Goal: Task Accomplishment & Management: Manage account settings

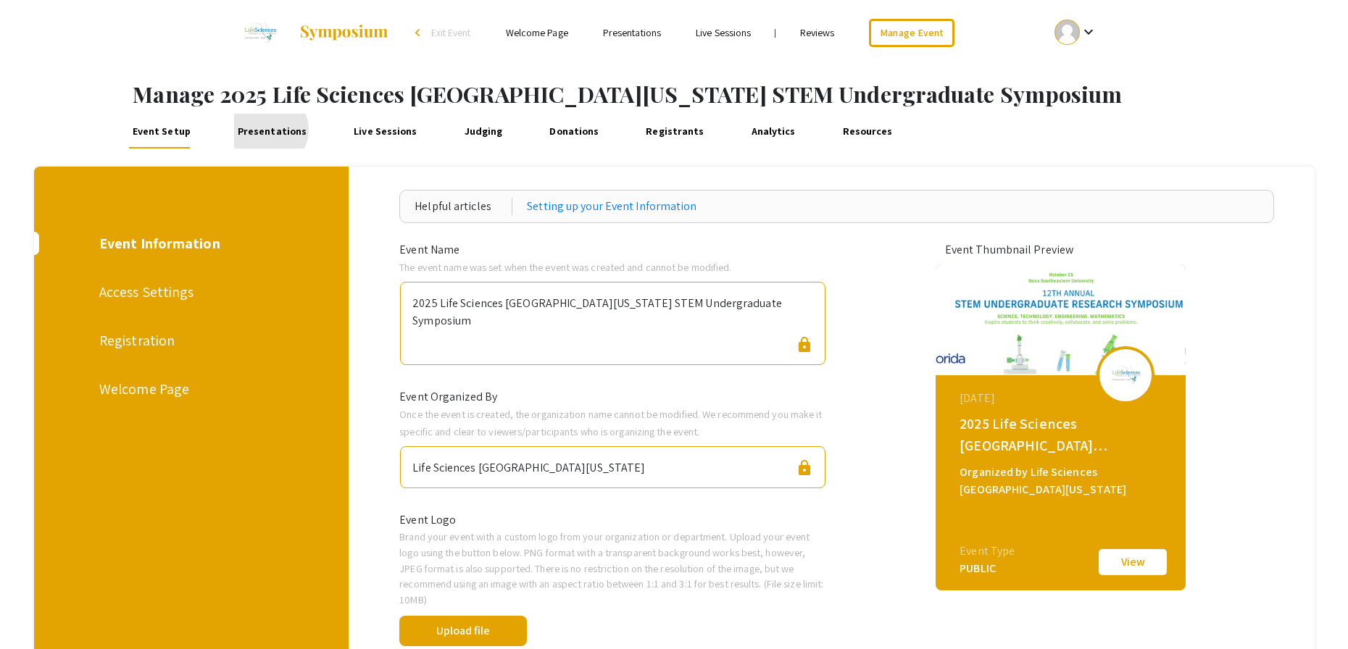
click at [267, 130] on link "Presentations" at bounding box center [272, 131] width 76 height 35
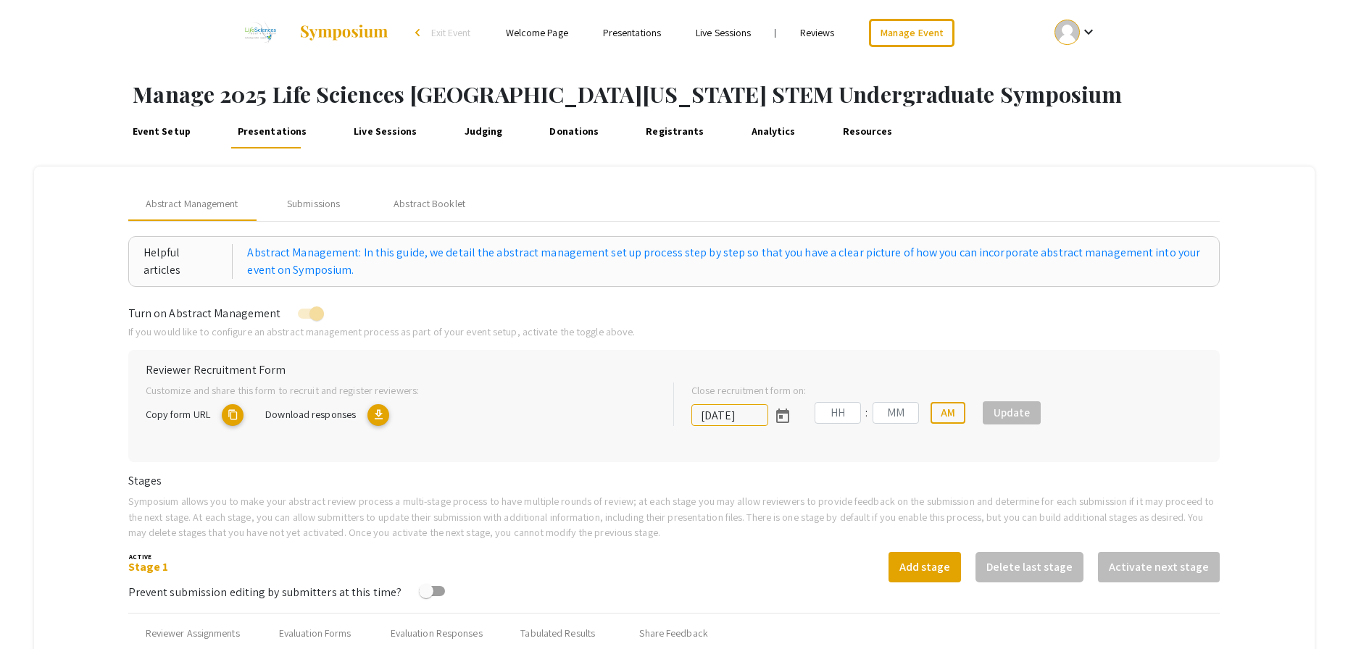
type input "[DATE]"
type input "05"
type input "00"
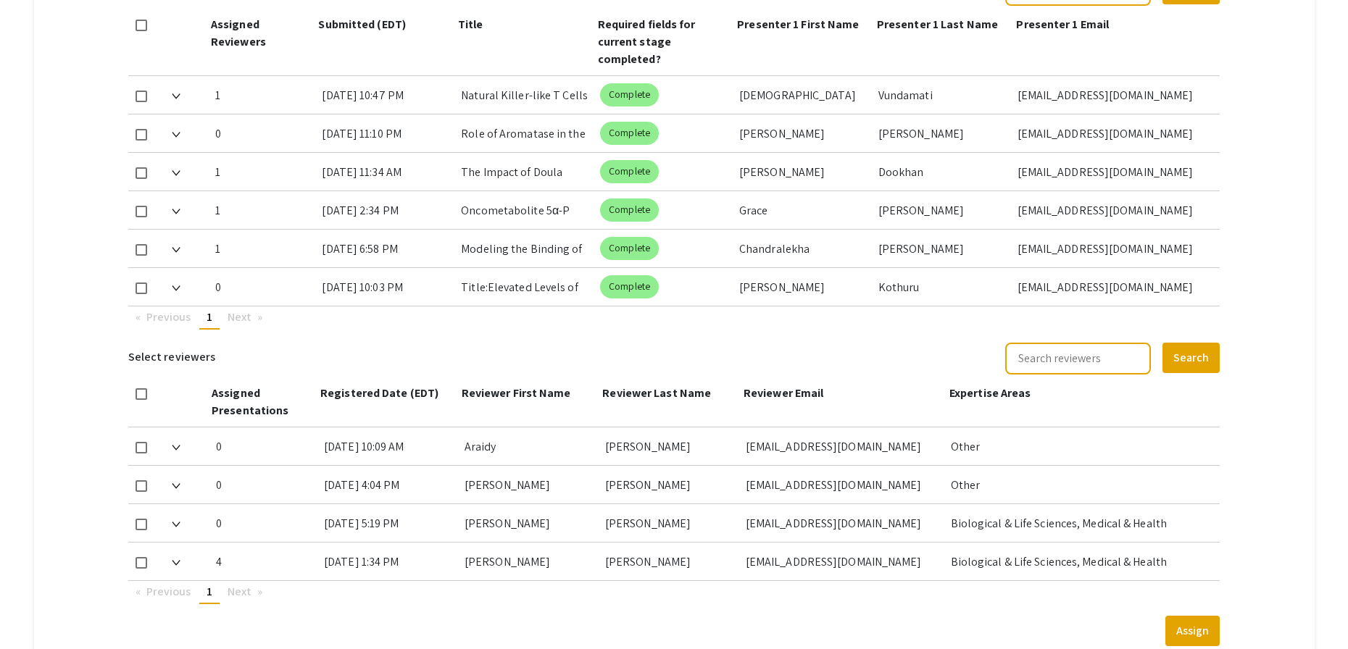
scroll to position [692, 0]
click at [138, 288] on span at bounding box center [141, 288] width 12 height 12
click at [141, 293] on input "checkbox" at bounding box center [141, 293] width 1 height 1
checkbox input "true"
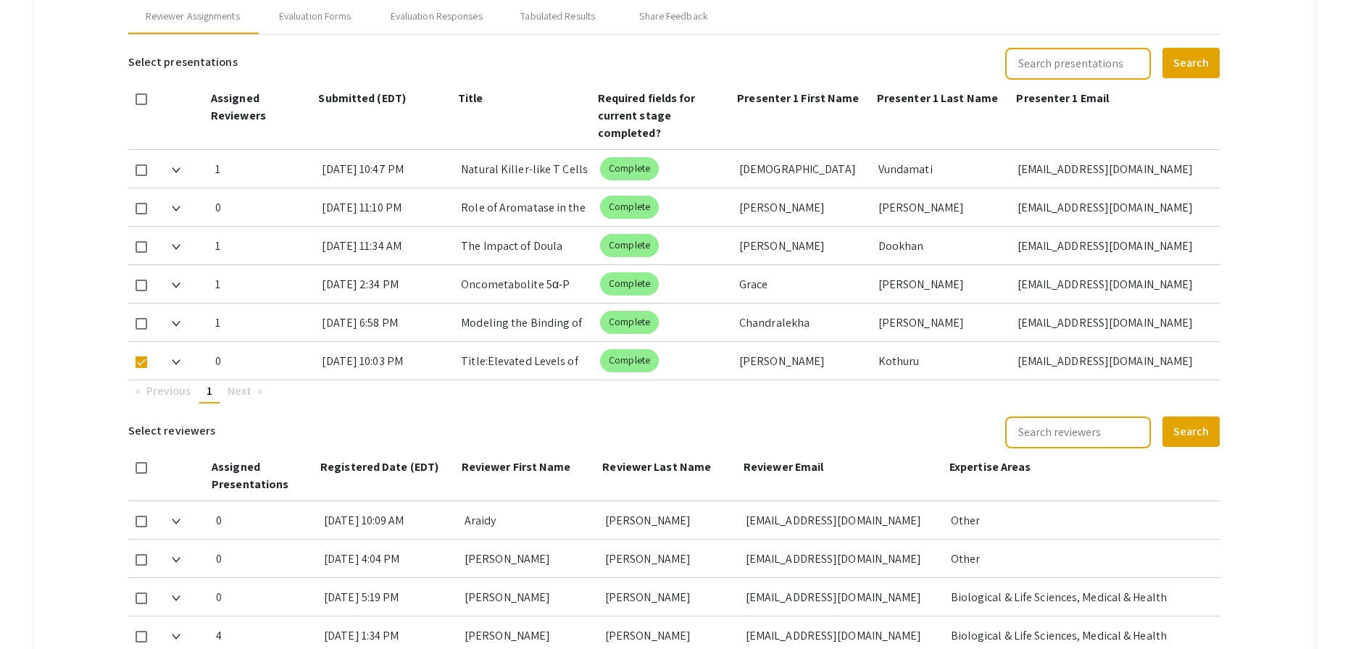
scroll to position [617, 0]
click at [340, 19] on div "Evaluation Forms" at bounding box center [315, 16] width 72 height 15
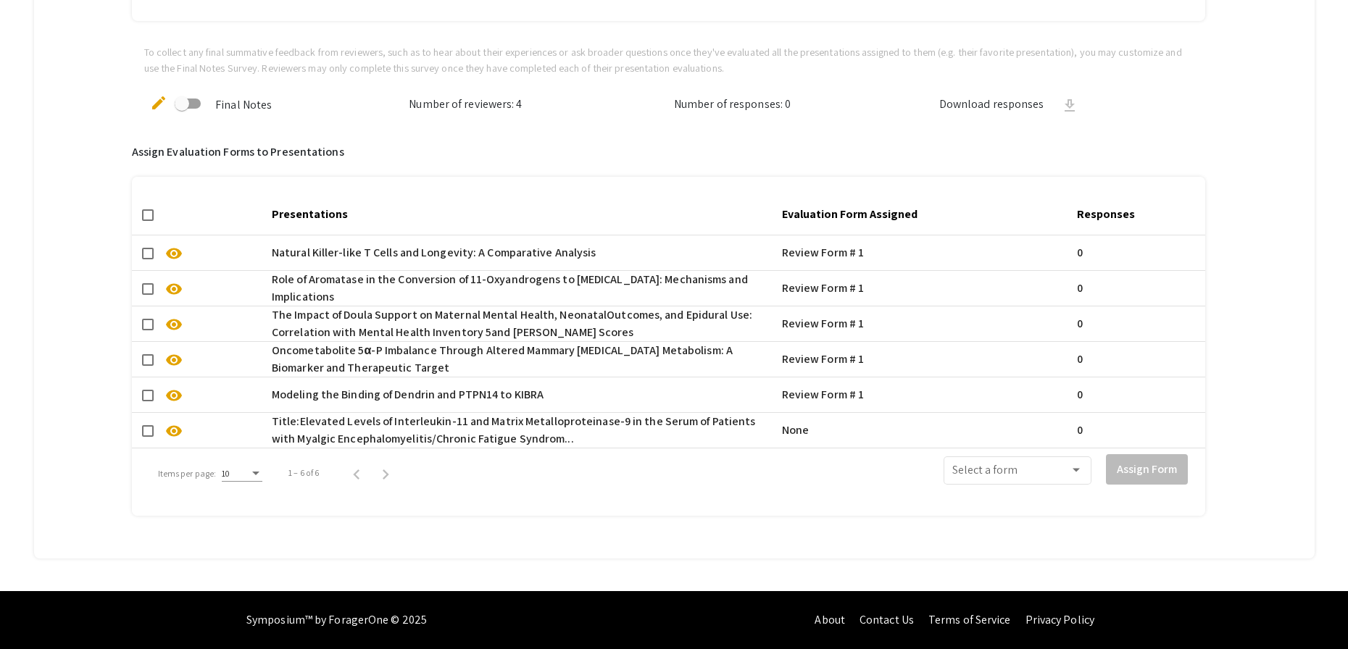
scroll to position [896, 0]
click at [150, 425] on span at bounding box center [148, 431] width 12 height 12
click at [148, 437] on input "checkbox" at bounding box center [147, 437] width 1 height 1
checkbox input "true"
click at [1079, 469] on div at bounding box center [1075, 471] width 7 height 4
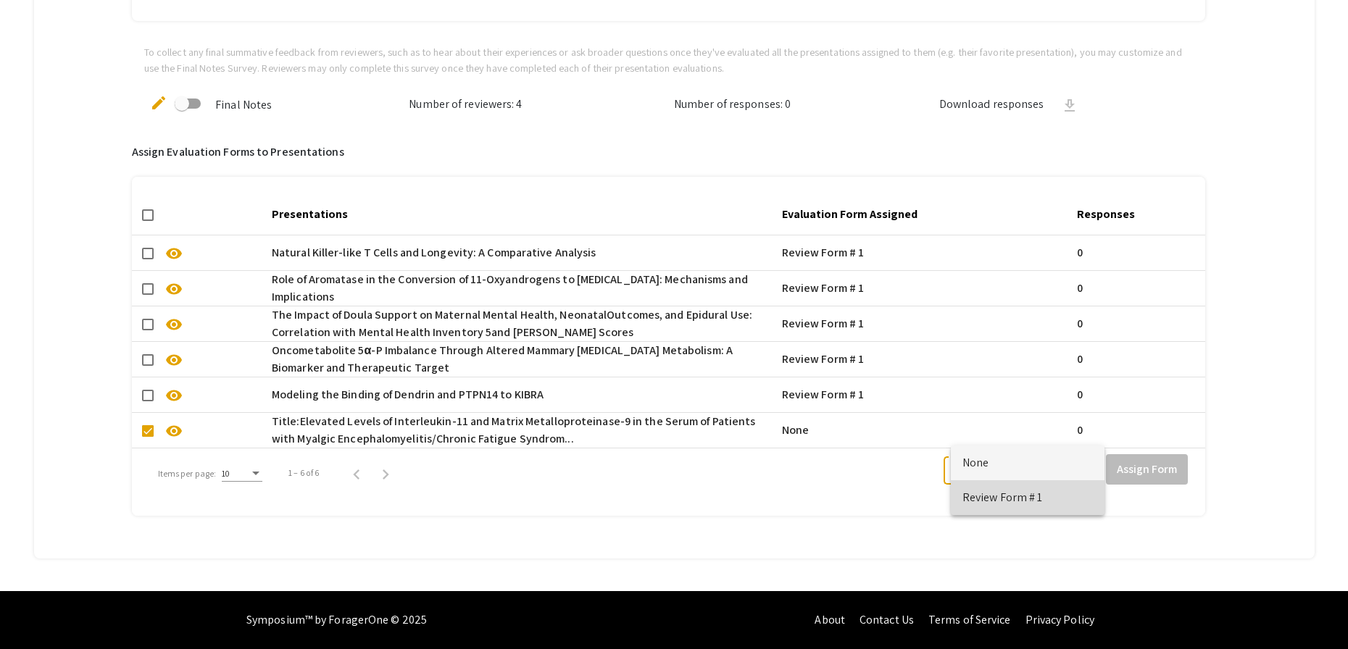
click at [1074, 495] on span "Review Form # 1" at bounding box center [1027, 497] width 130 height 35
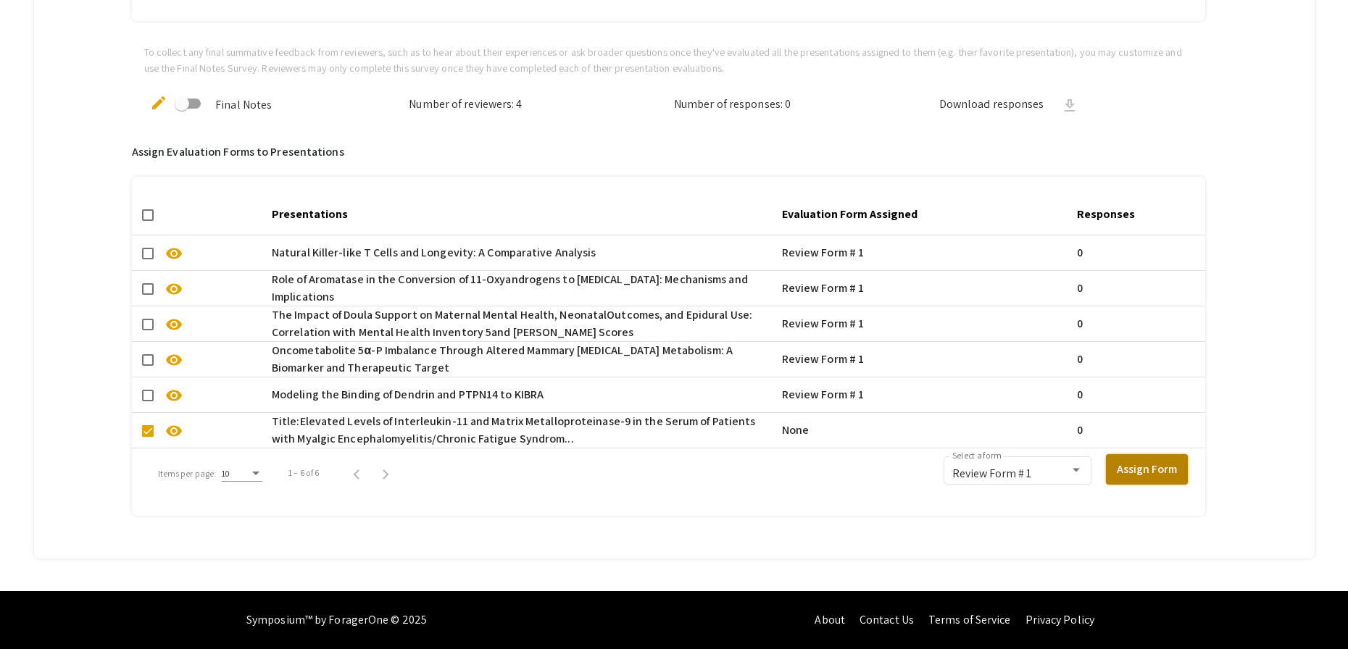
click at [1160, 464] on button "Assign Form" at bounding box center [1147, 469] width 82 height 30
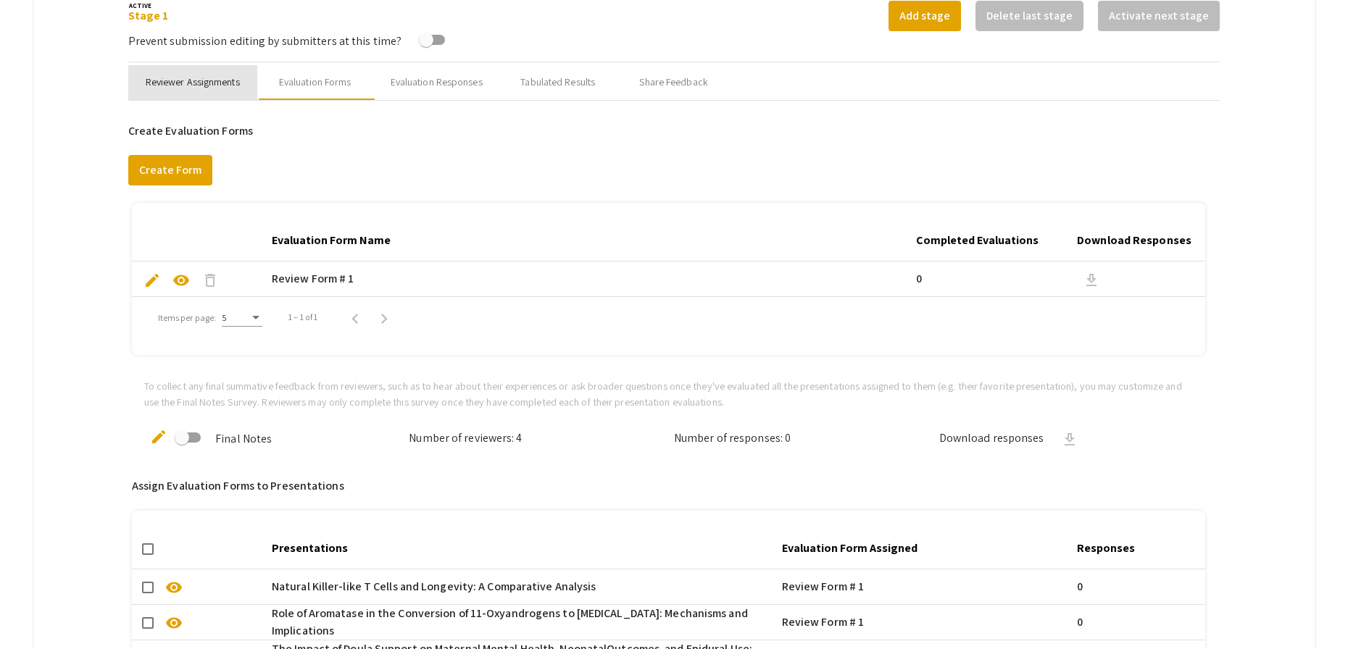
click at [222, 89] on div "Reviewer Assignments" at bounding box center [193, 82] width 94 height 15
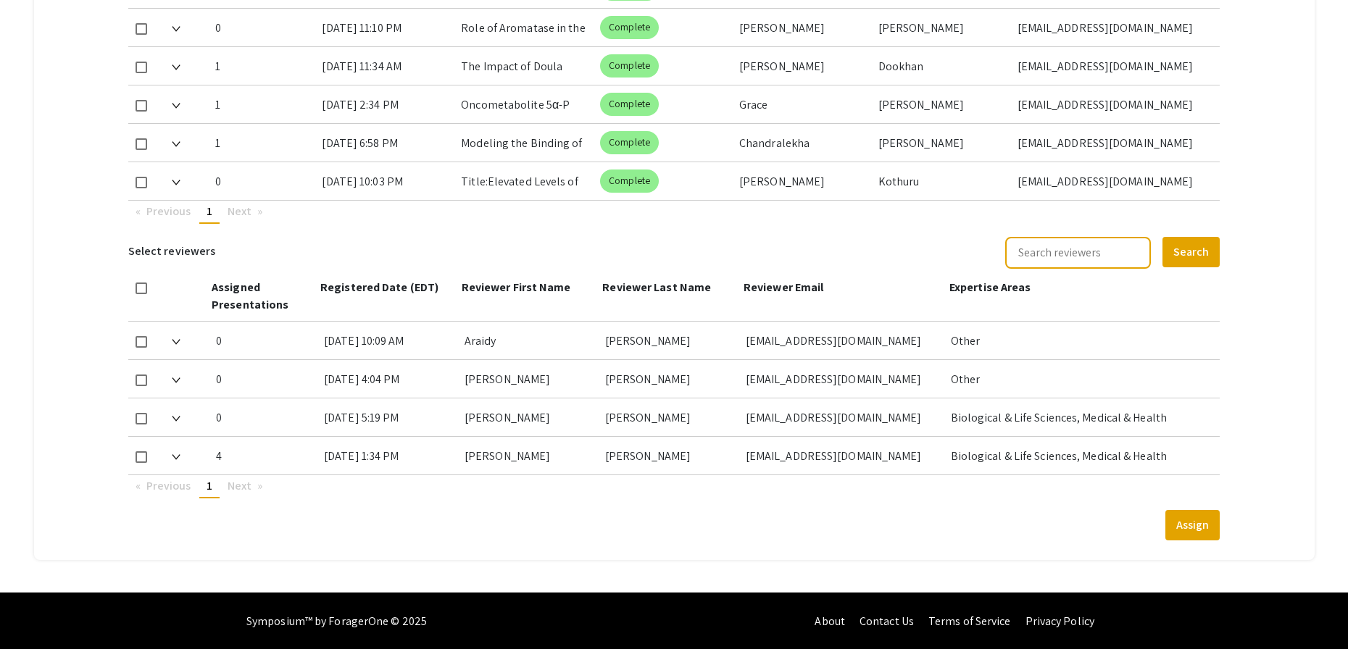
scroll to position [798, 0]
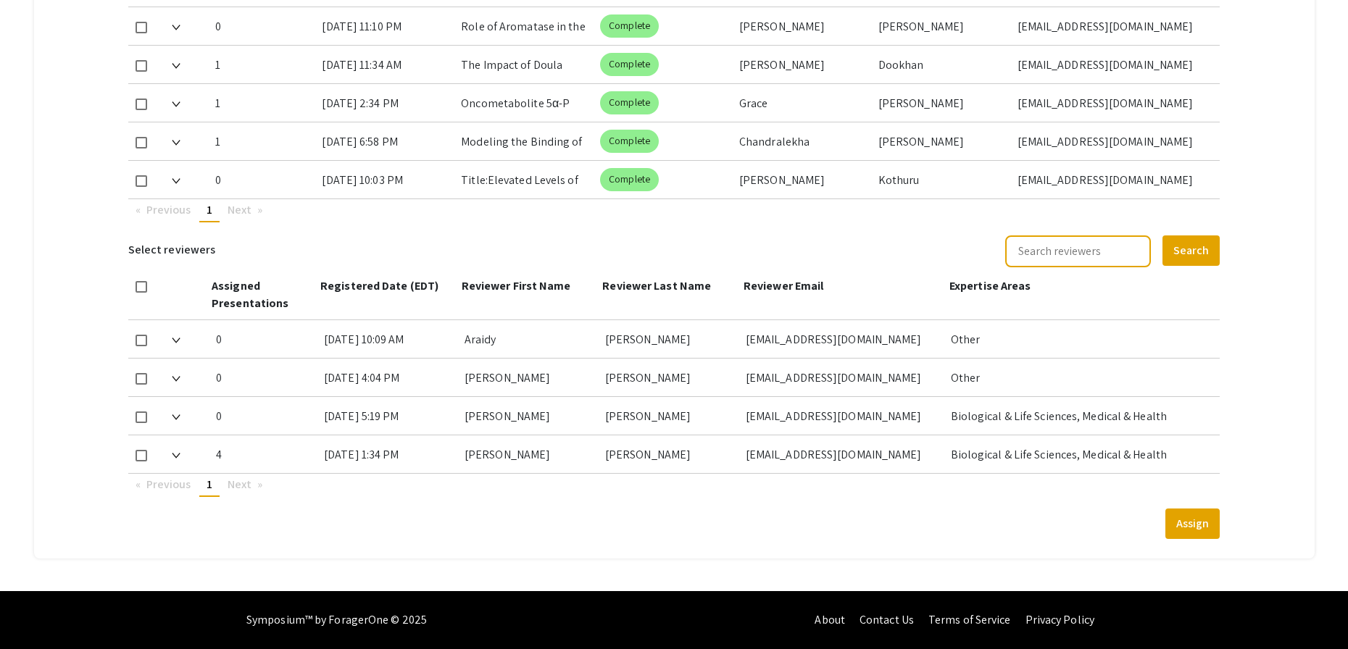
click at [143, 180] on span at bounding box center [141, 181] width 12 height 12
click at [141, 187] on input "checkbox" at bounding box center [141, 187] width 1 height 1
checkbox input "true"
click at [137, 451] on span at bounding box center [141, 456] width 12 height 12
click at [141, 461] on input "checkbox" at bounding box center [141, 461] width 1 height 1
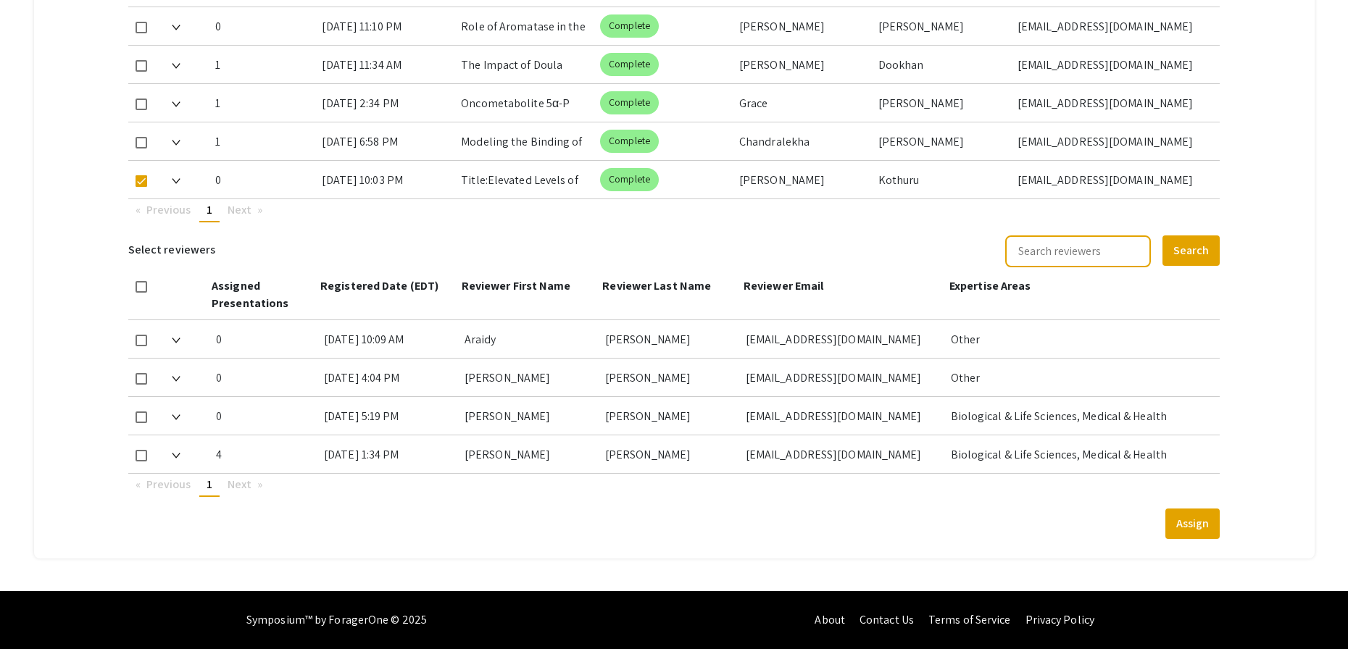
checkbox input "true"
click at [1202, 532] on button "Assign" at bounding box center [1192, 524] width 54 height 30
